Goal: Information Seeking & Learning: Find contact information

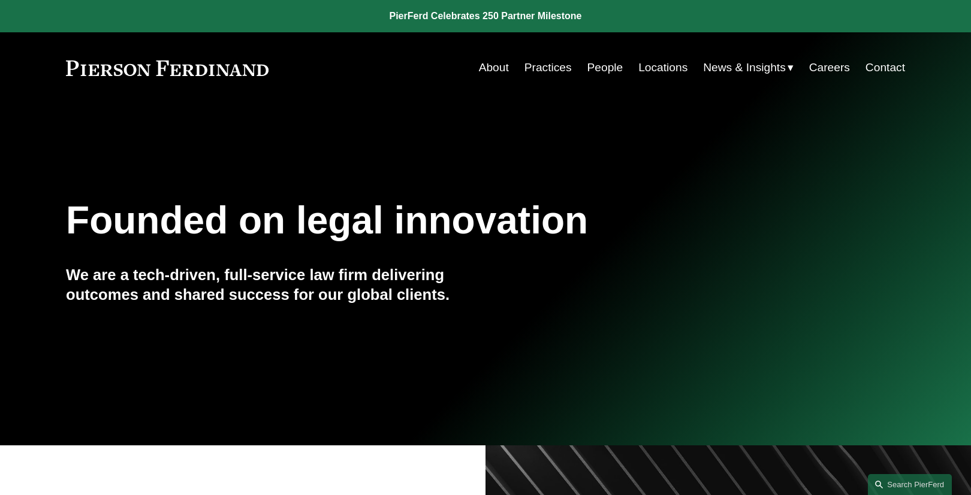
click at [603, 67] on link "People" at bounding box center [605, 67] width 36 height 23
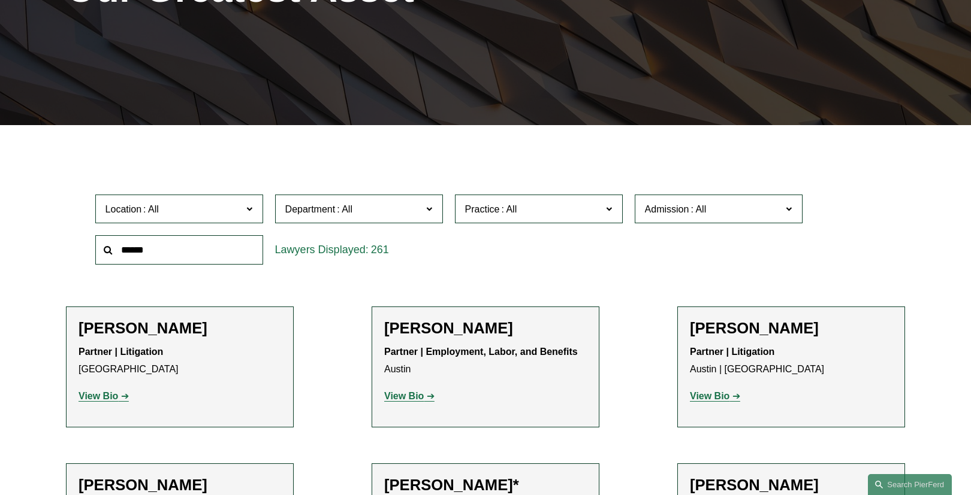
scroll to position [240, 0]
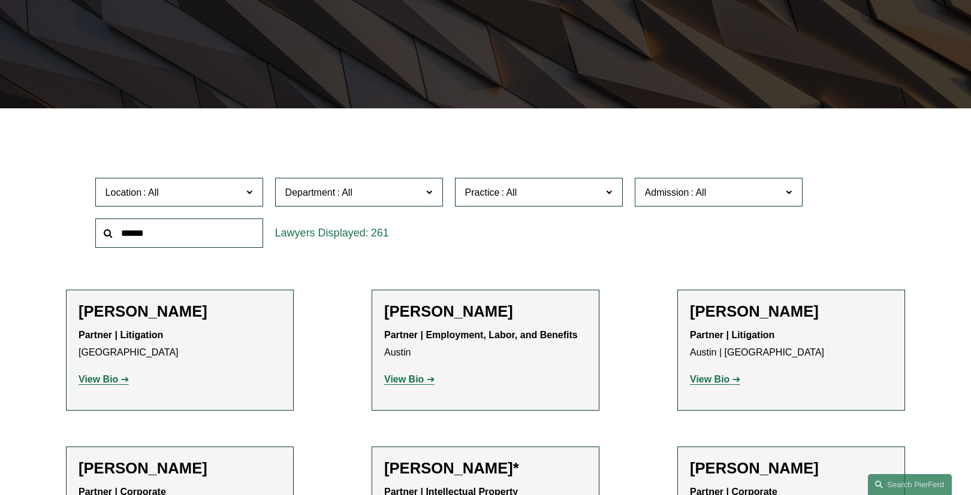
click at [252, 195] on span at bounding box center [249, 192] width 6 height 16
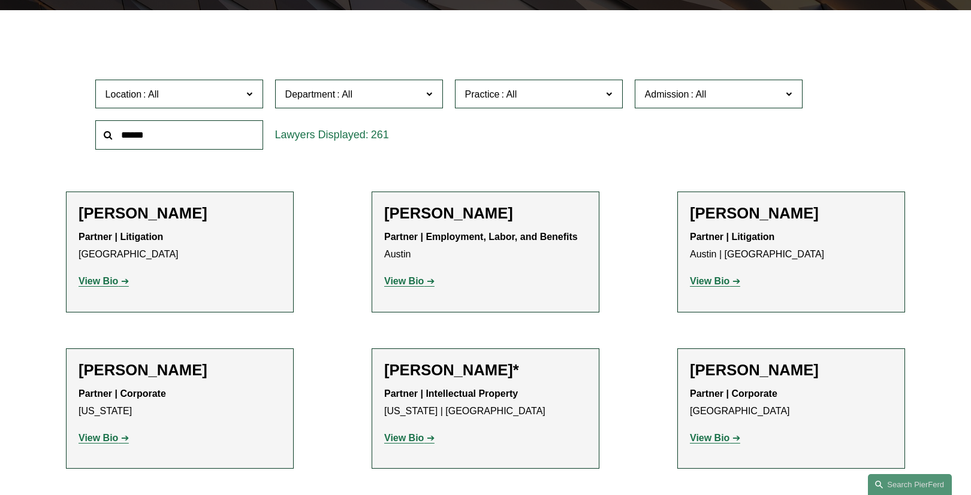
scroll to position [335, 0]
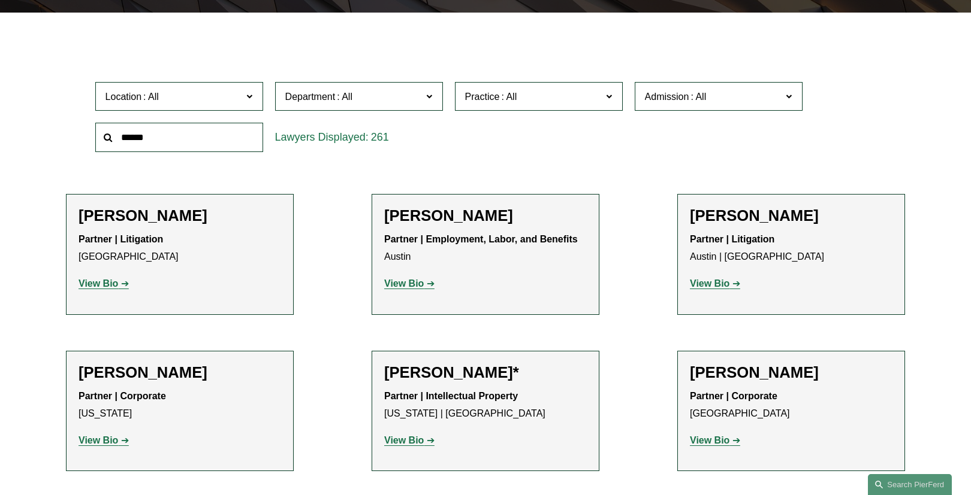
click at [0, 0] on link "[US_STATE], D.C." at bounding box center [0, 0] width 0 height 0
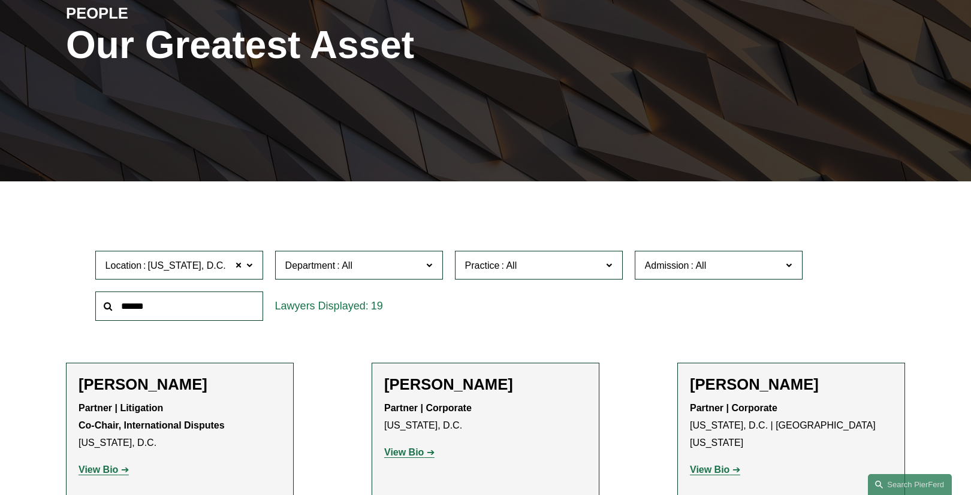
scroll to position [130, 0]
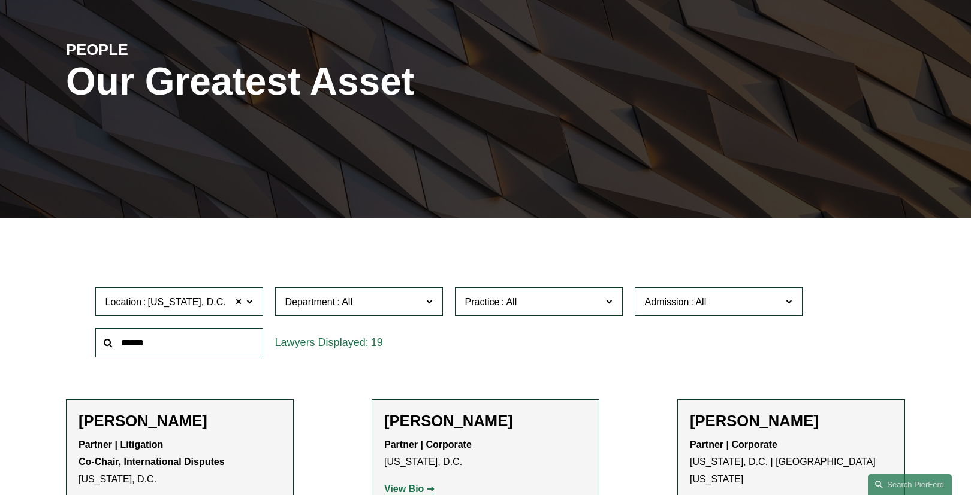
click at [606, 296] on span at bounding box center [609, 302] width 6 height 16
click at [0, 0] on link "Trusts & Estates" at bounding box center [0, 0] width 0 height 0
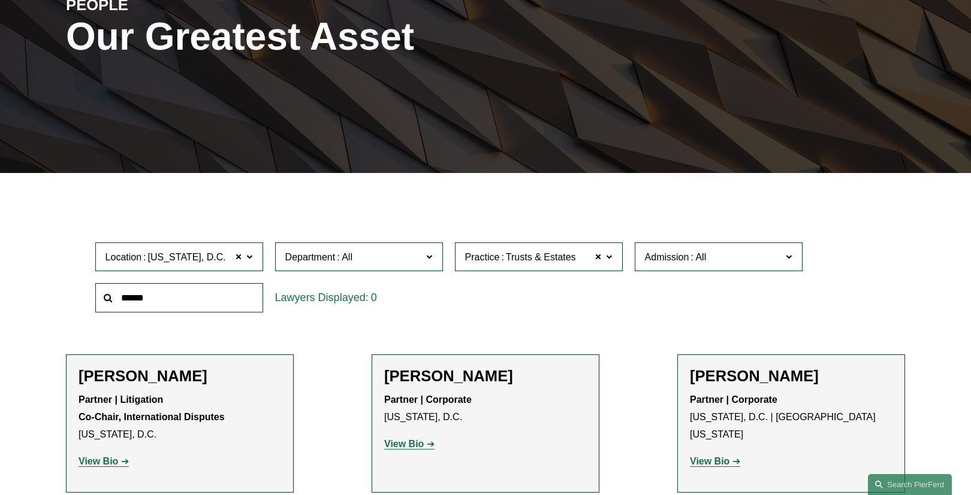
scroll to position [226, 0]
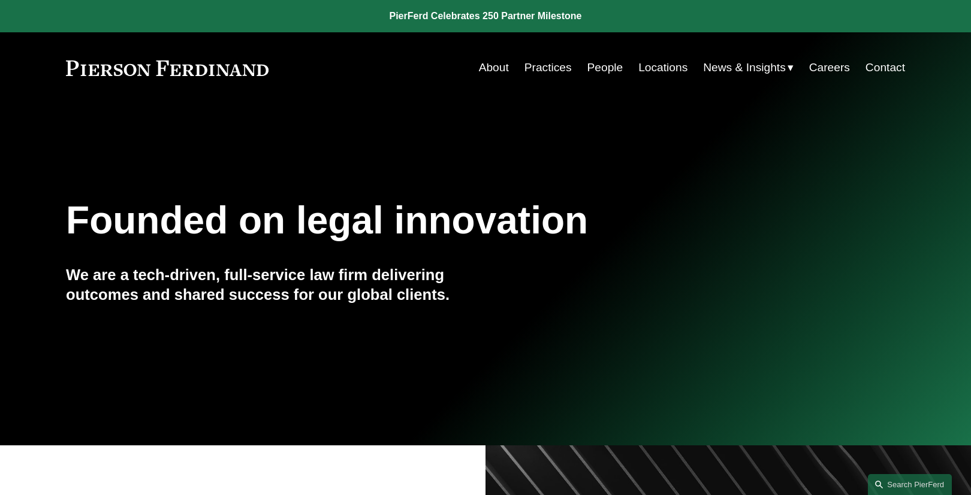
click at [610, 68] on link "People" at bounding box center [605, 67] width 36 height 23
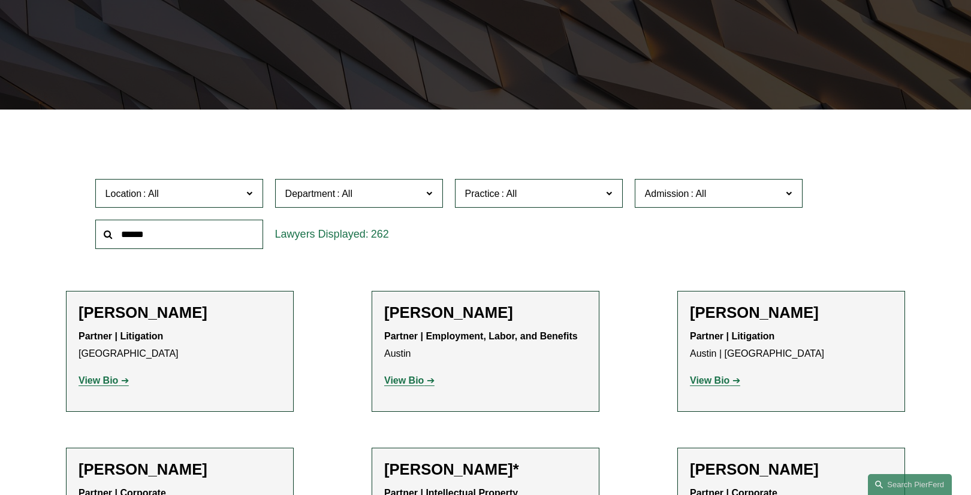
scroll to position [240, 0]
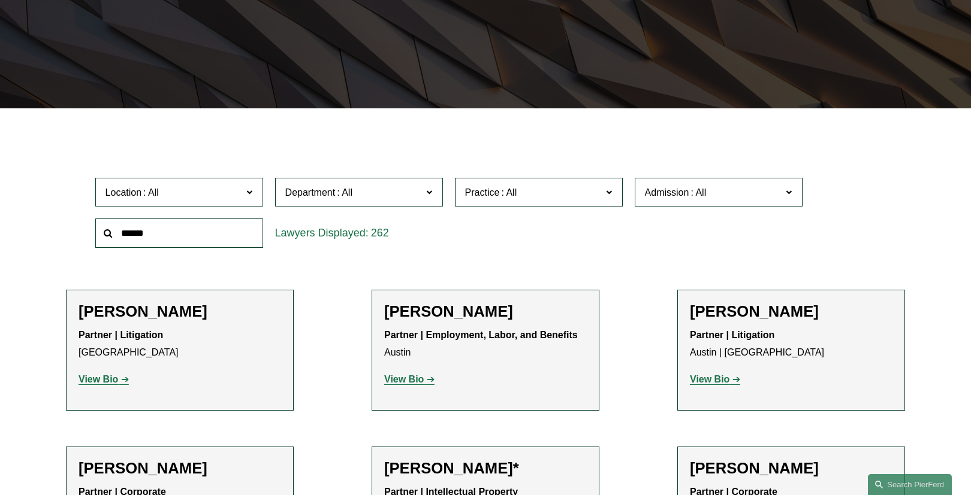
click at [181, 232] on input "text" at bounding box center [179, 233] width 168 height 29
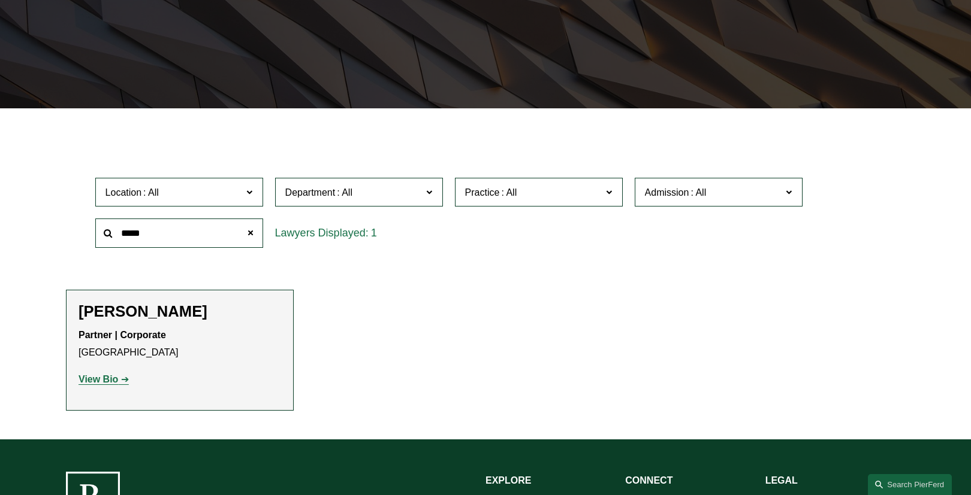
type input "*****"
click at [105, 381] on strong "View Bio" at bounding box center [98, 379] width 40 height 10
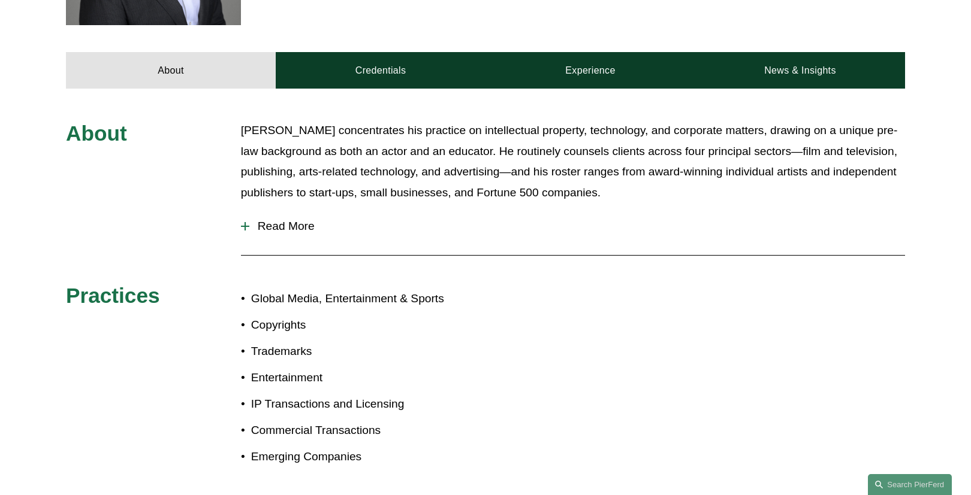
scroll to position [479, 0]
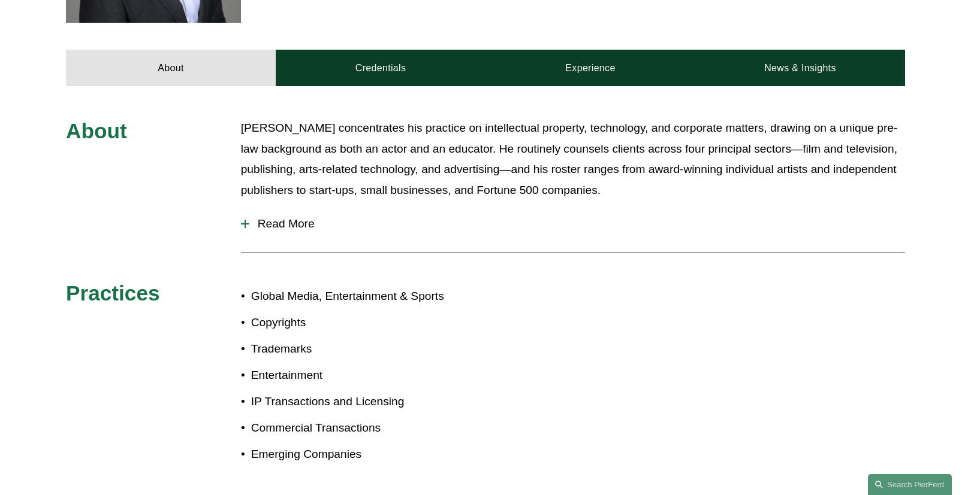
click at [291, 220] on span "Read More" at bounding box center [576, 223] width 655 height 13
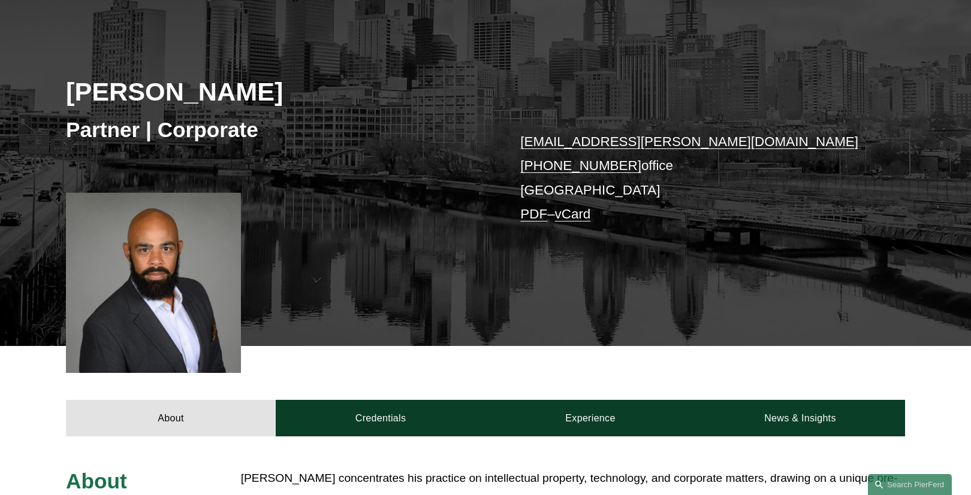
scroll to position [0, 0]
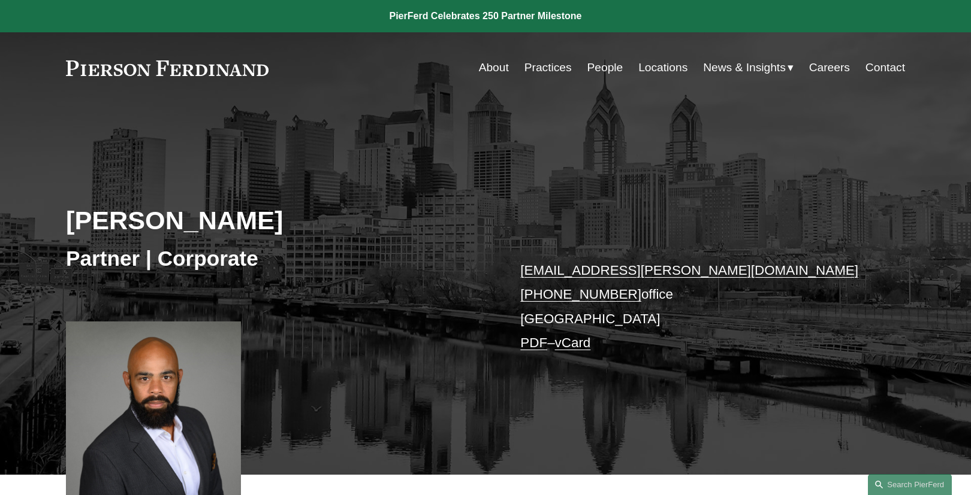
click at [601, 68] on link "People" at bounding box center [605, 67] width 36 height 23
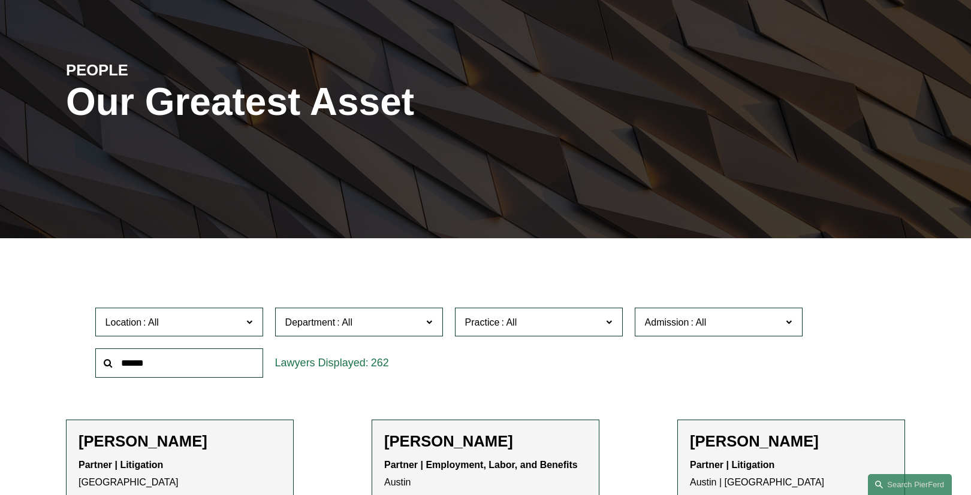
scroll to position [192, 0]
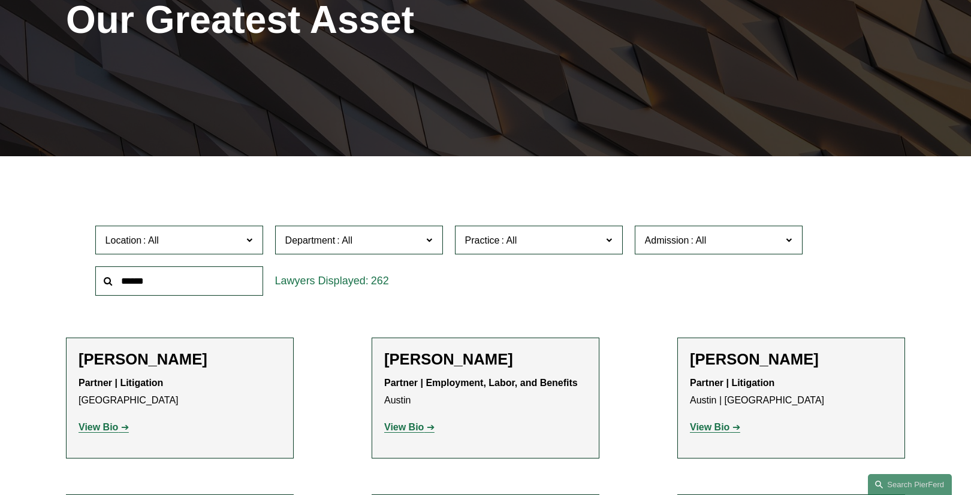
click at [219, 276] on input "text" at bounding box center [179, 281] width 168 height 29
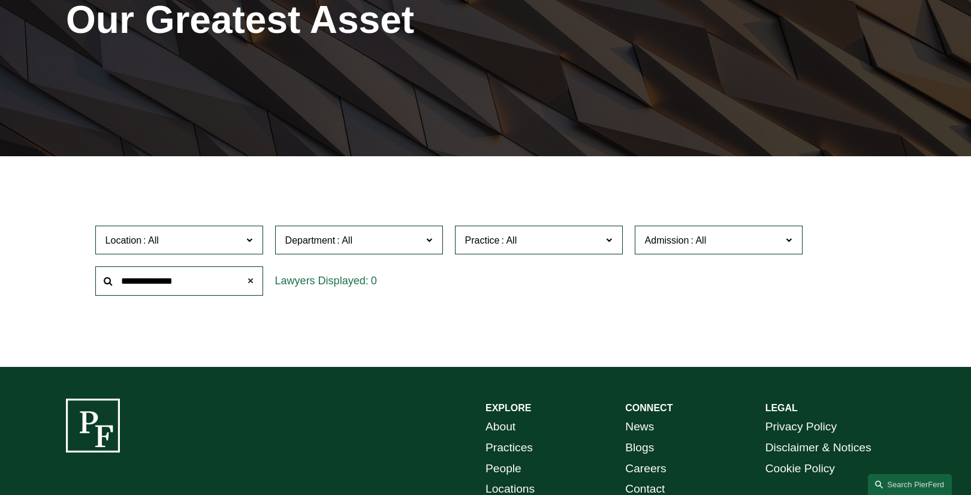
type input "**********"
click at [252, 283] on span at bounding box center [250, 282] width 24 height 24
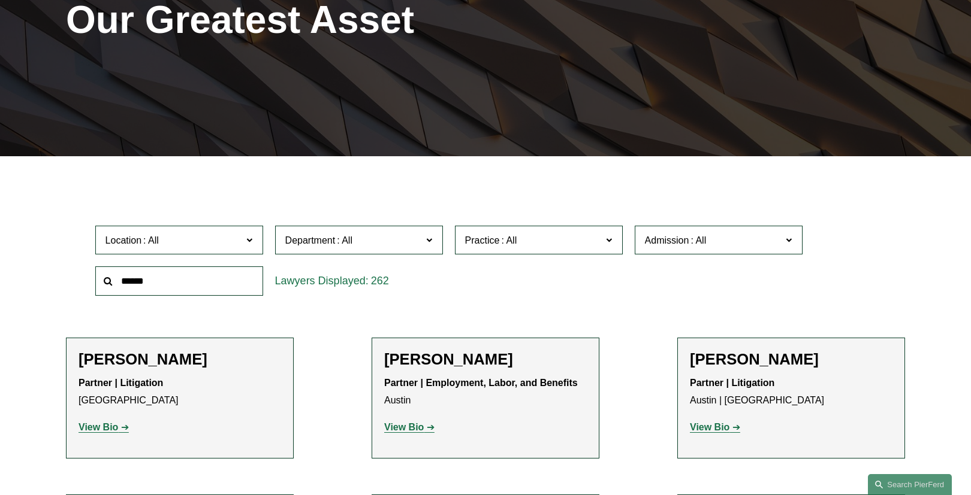
click at [608, 236] on span at bounding box center [609, 240] width 6 height 16
click at [0, 0] on link "Banking and Financial Services" at bounding box center [0, 0] width 0 height 0
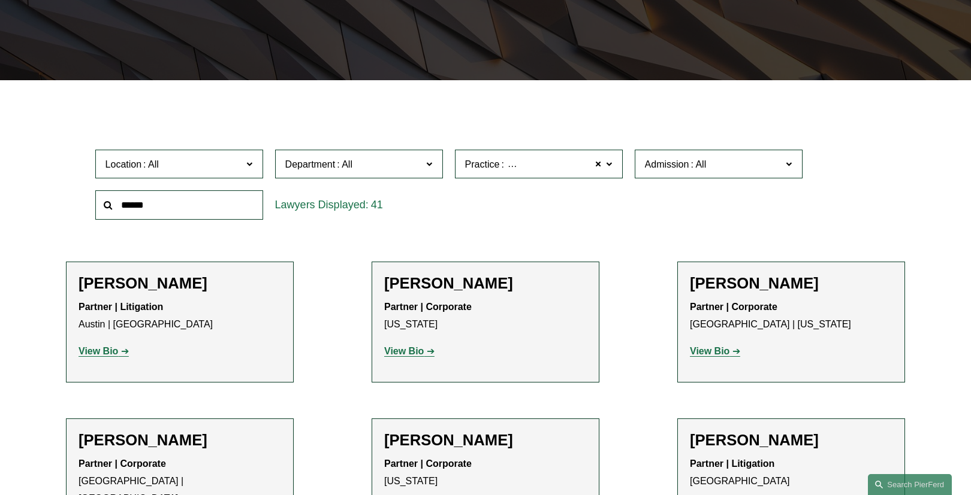
scroll to position [240, 0]
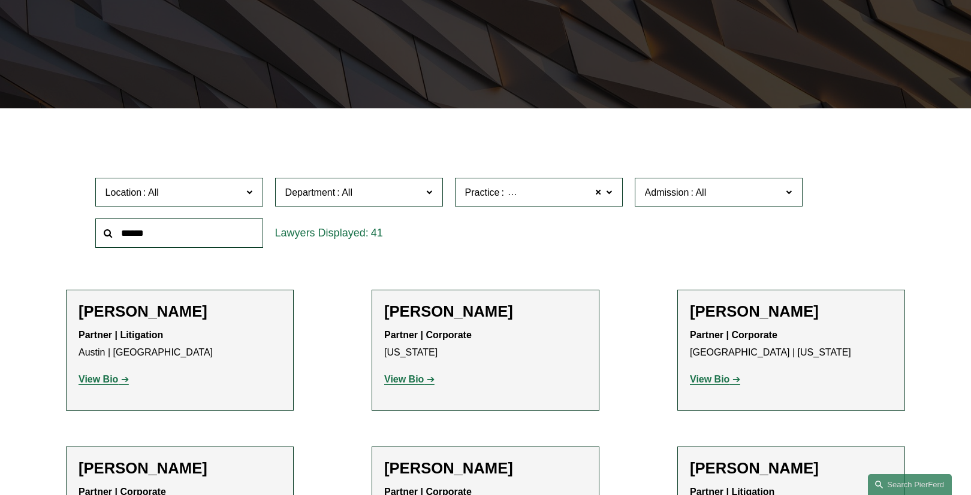
click at [611, 192] on span at bounding box center [609, 192] width 6 height 16
click at [656, 230] on div "Location All [GEOGRAPHIC_DATA] [GEOGRAPHIC_DATA] [GEOGRAPHIC_DATA] [GEOGRAPHIC_…" at bounding box center [485, 213] width 793 height 82
click at [885, 222] on div "Location All [GEOGRAPHIC_DATA] [GEOGRAPHIC_DATA] [GEOGRAPHIC_DATA] [GEOGRAPHIC_…" at bounding box center [485, 213] width 839 height 82
click at [722, 247] on div "Location All [GEOGRAPHIC_DATA] [GEOGRAPHIC_DATA] [GEOGRAPHIC_DATA] [GEOGRAPHIC_…" at bounding box center [485, 213] width 793 height 82
click at [607, 192] on span at bounding box center [609, 192] width 6 height 16
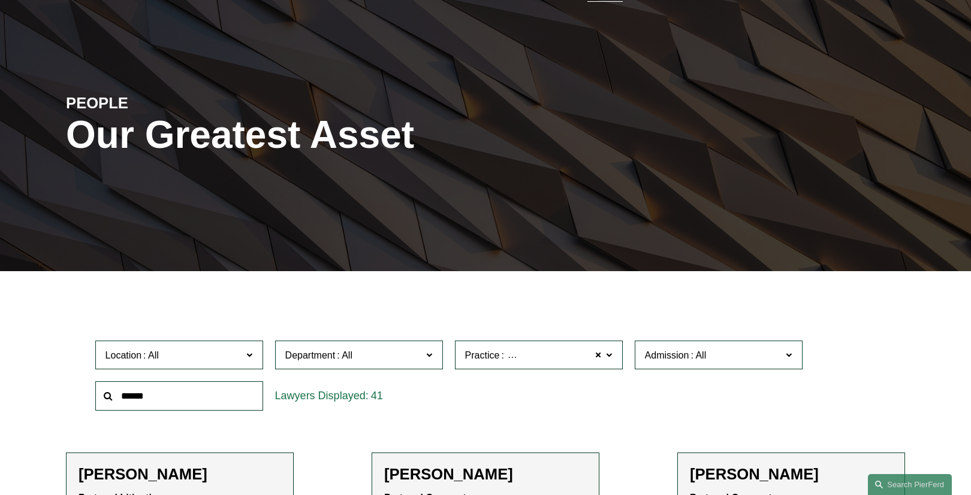
scroll to position [0, 0]
